Goal: Find specific page/section: Find specific page/section

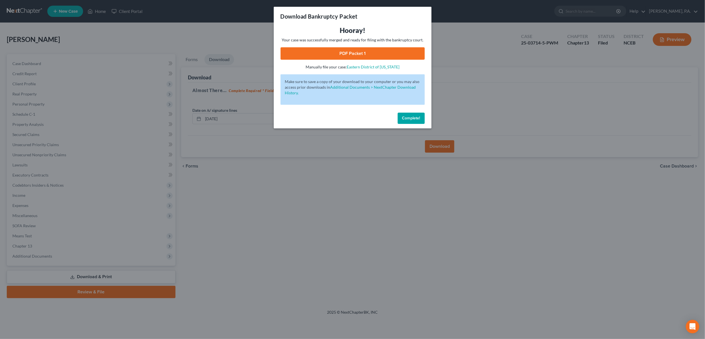
click at [414, 115] on button "Complete!" at bounding box center [411, 118] width 27 height 11
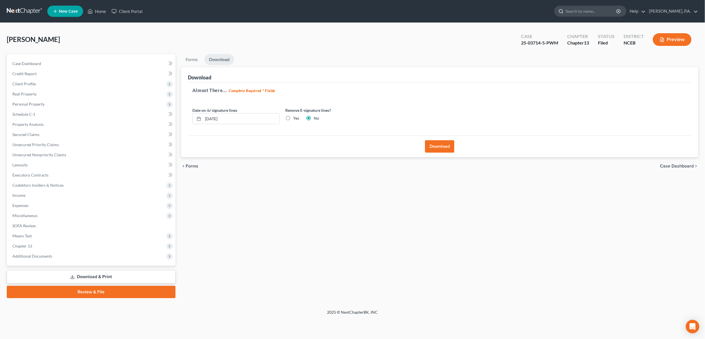
drag, startPoint x: 598, startPoint y: 10, endPoint x: 616, endPoint y: 10, distance: 18.0
click at [600, 10] on input "search" at bounding box center [591, 11] width 52 height 10
type input "[PERSON_NAME]"
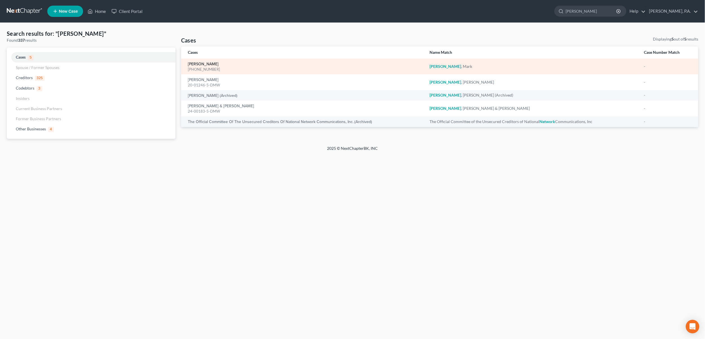
click at [198, 65] on link "[PERSON_NAME]" at bounding box center [203, 64] width 31 height 4
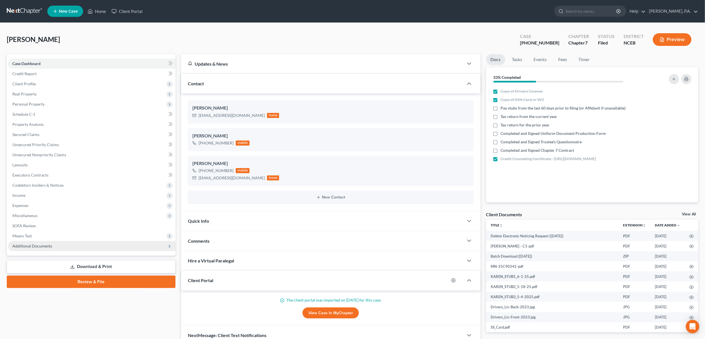
click at [31, 248] on span "Additional Documents" at bounding box center [32, 246] width 40 height 5
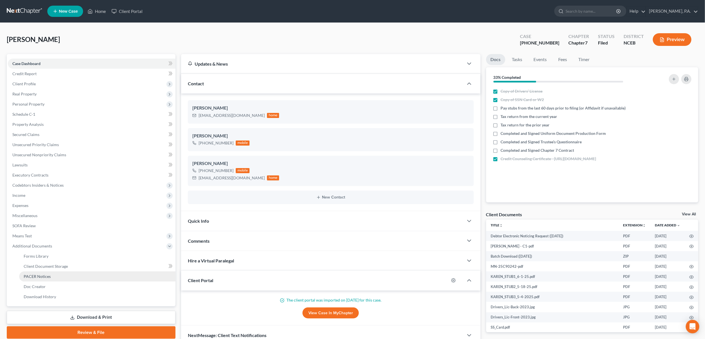
click at [25, 276] on span "PACER Notices" at bounding box center [37, 276] width 27 height 5
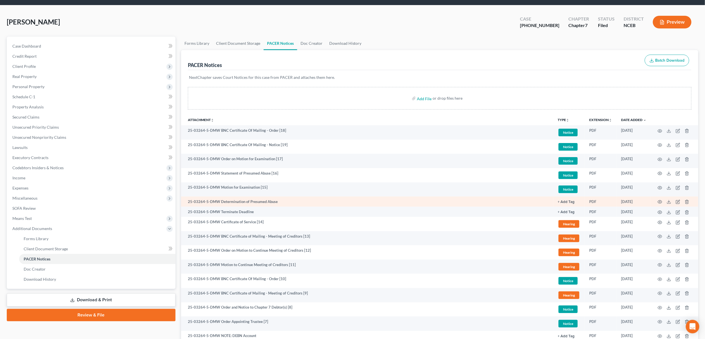
scroll to position [25, 0]
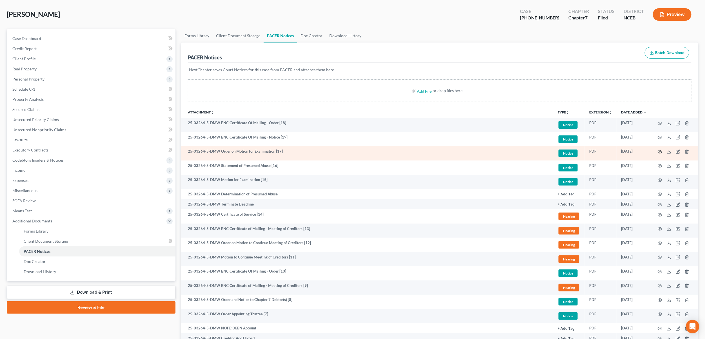
click at [659, 150] on icon "button" at bounding box center [659, 151] width 5 height 5
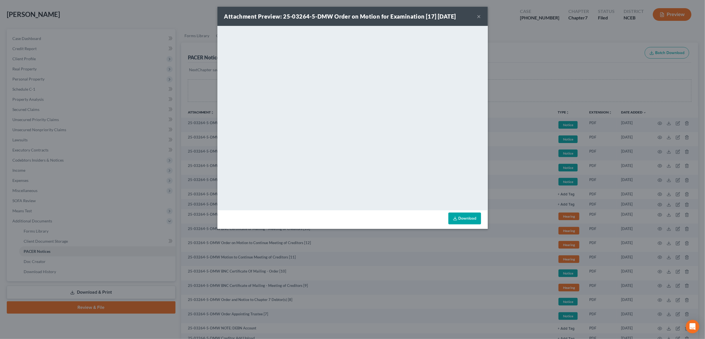
click at [477, 15] on button "×" at bounding box center [479, 16] width 4 height 7
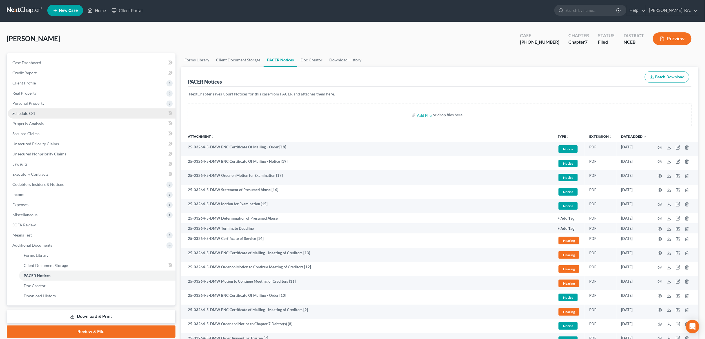
scroll to position [0, 0]
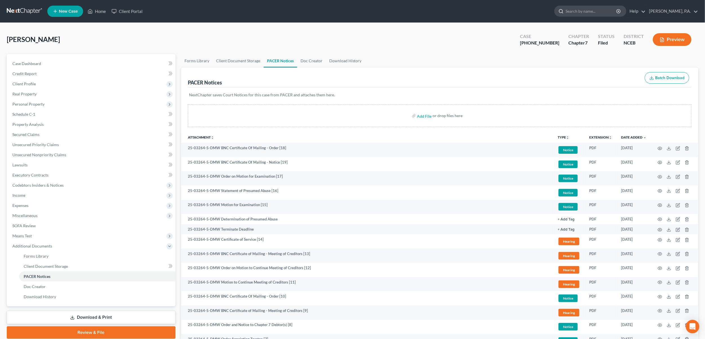
click at [600, 11] on input "search" at bounding box center [591, 11] width 52 height 10
type input "tose"
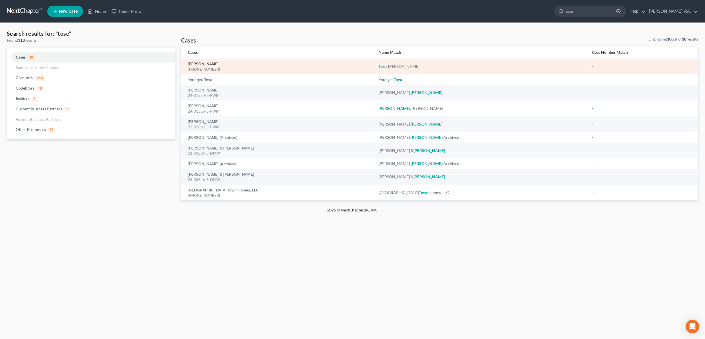
click at [194, 65] on link "[PERSON_NAME]" at bounding box center [203, 64] width 31 height 4
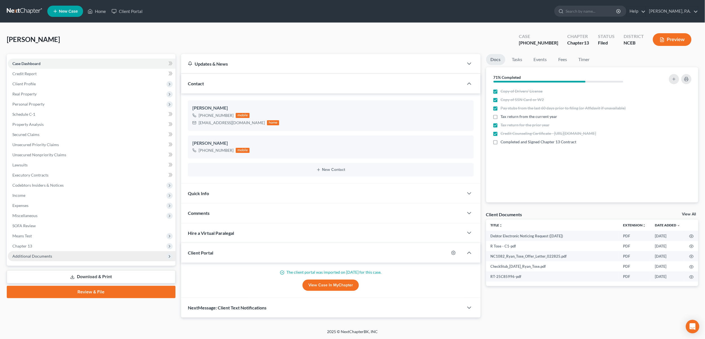
click at [21, 254] on span "Additional Documents" at bounding box center [32, 256] width 40 height 5
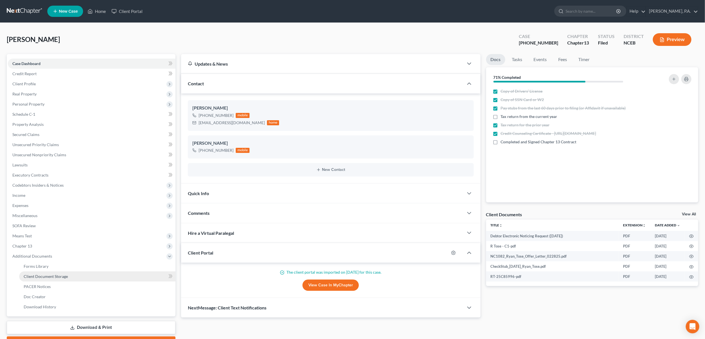
click at [34, 278] on span "Client Document Storage" at bounding box center [46, 276] width 44 height 5
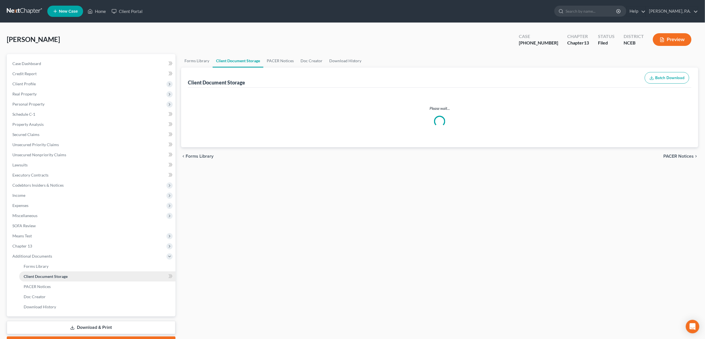
select select "0"
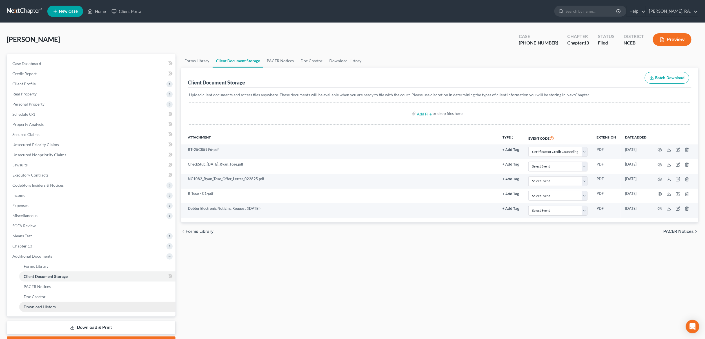
click at [38, 308] on span "Download History" at bounding box center [40, 306] width 32 height 5
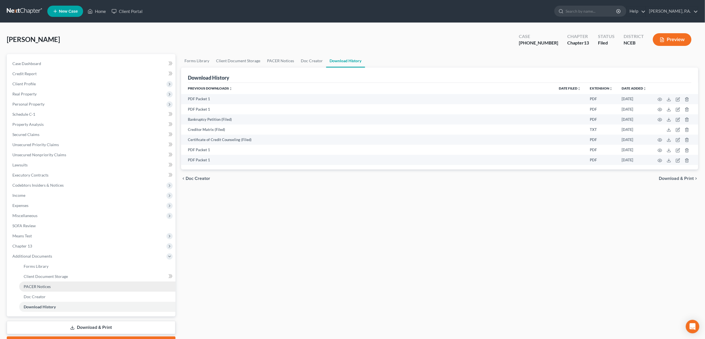
click at [37, 287] on span "PACER Notices" at bounding box center [37, 286] width 27 height 5
